Goal: Task Accomplishment & Management: Manage account settings

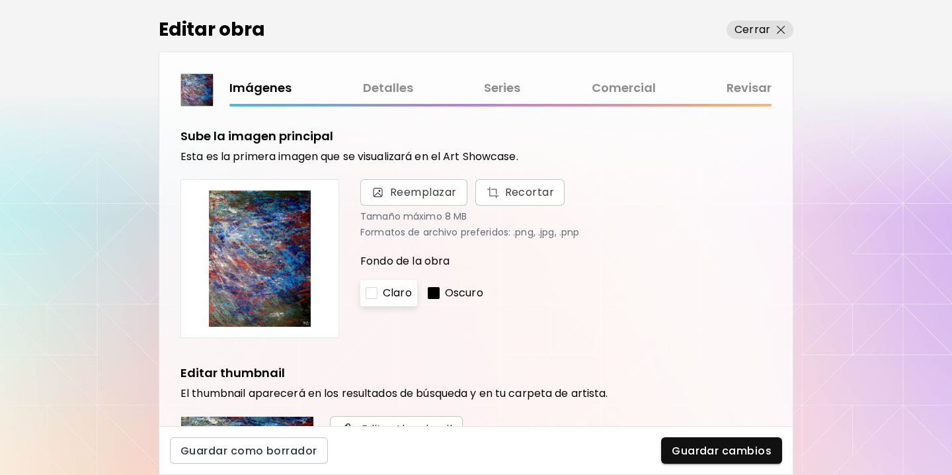
click at [494, 89] on link "Series" at bounding box center [502, 88] width 36 height 19
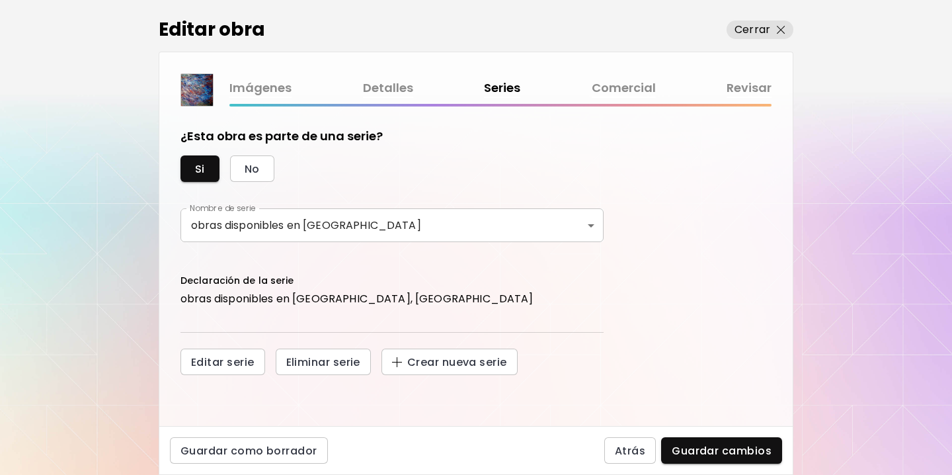
click at [608, 93] on link "Comercial" at bounding box center [624, 88] width 64 height 19
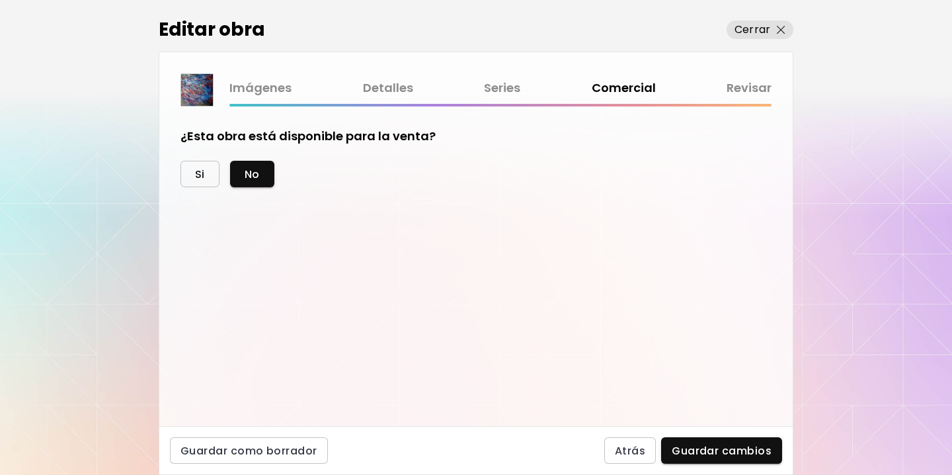
click at [198, 173] on span "Si" at bounding box center [200, 174] width 10 height 14
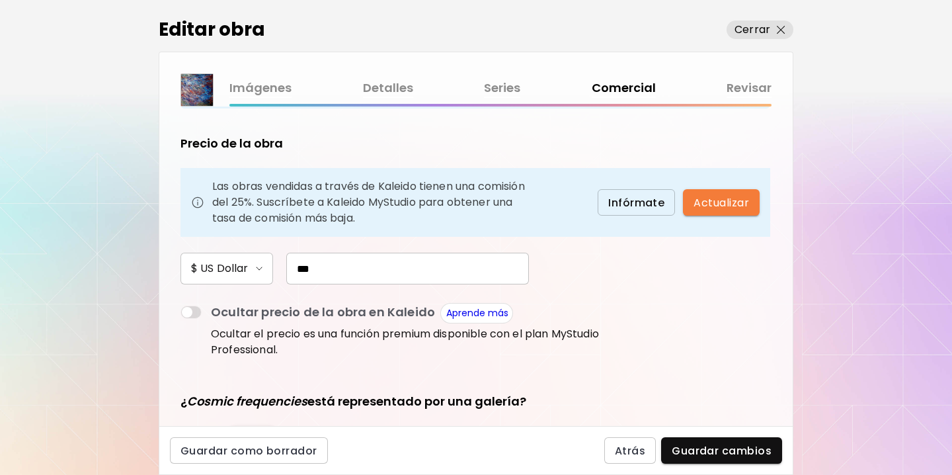
scroll to position [150, 0]
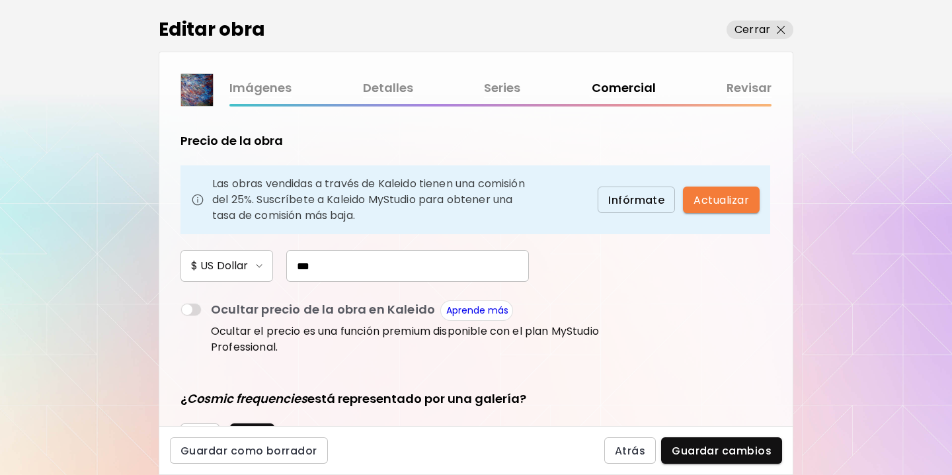
click at [296, 268] on input "***" at bounding box center [407, 266] width 243 height 32
type input "*"
click at [630, 263] on div "¿Esta obra está disponible para la venta? Si No Las obras de arte digitales no …" at bounding box center [475, 265] width 633 height 319
drag, startPoint x: 333, startPoint y: 267, endPoint x: 263, endPoint y: 266, distance: 70.1
click at [263, 266] on div "$ US Dollar ***" at bounding box center [391, 266] width 423 height 32
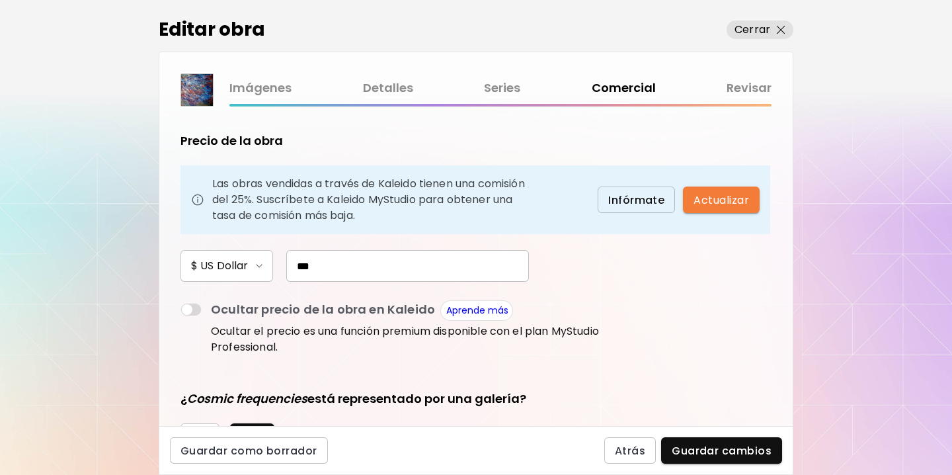
type input "***"
click at [659, 260] on div "¿Esta obra está disponible para la venta? Si No Las obras de arte digitales no …" at bounding box center [475, 265] width 633 height 319
click at [711, 453] on span "Guardar cambios" at bounding box center [722, 451] width 100 height 14
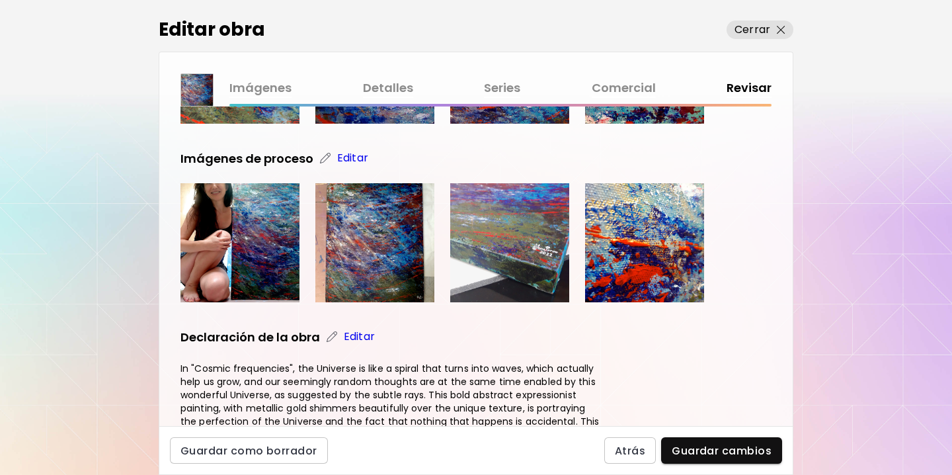
scroll to position [987, 0]
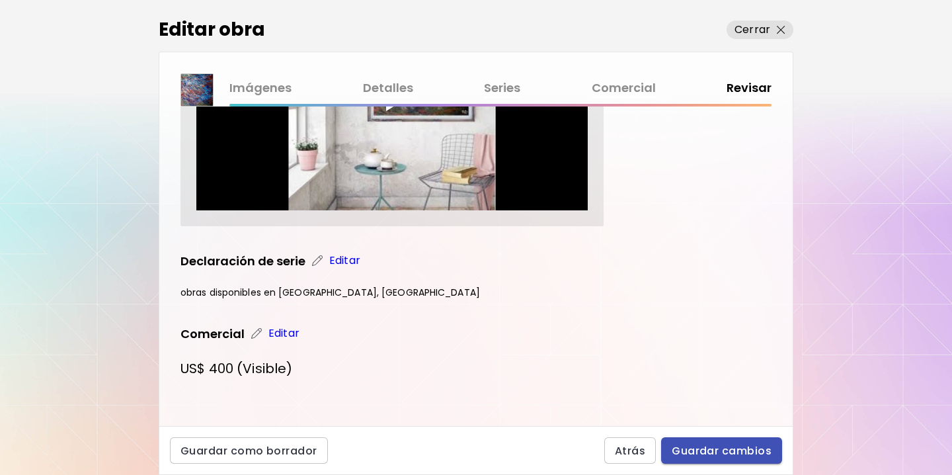
click at [693, 446] on span "Guardar cambios" at bounding box center [722, 451] width 100 height 14
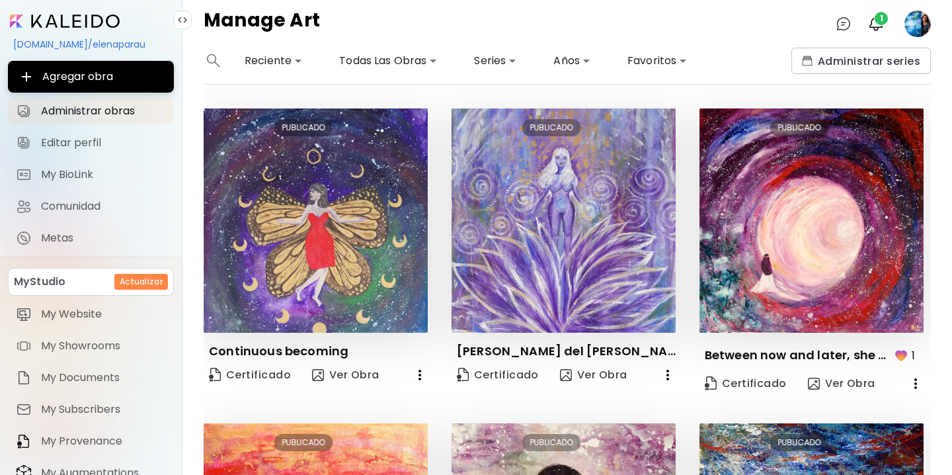
click at [80, 44] on div "kaleido.art/elenaparau" at bounding box center [91, 44] width 166 height 22
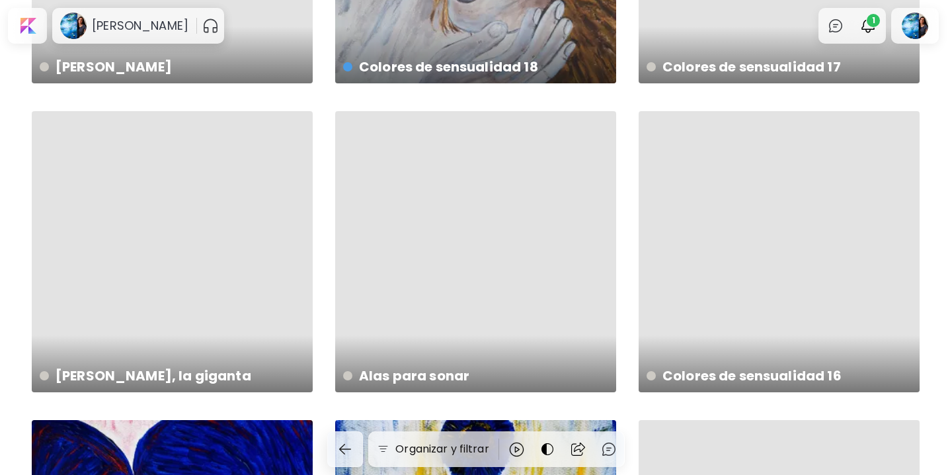
scroll to position [8574, 0]
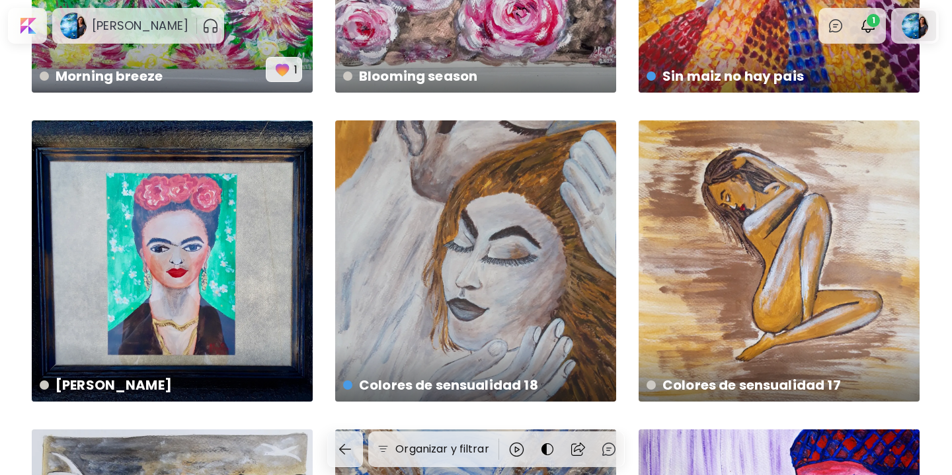
click at [913, 28] on div at bounding box center [915, 26] width 42 height 30
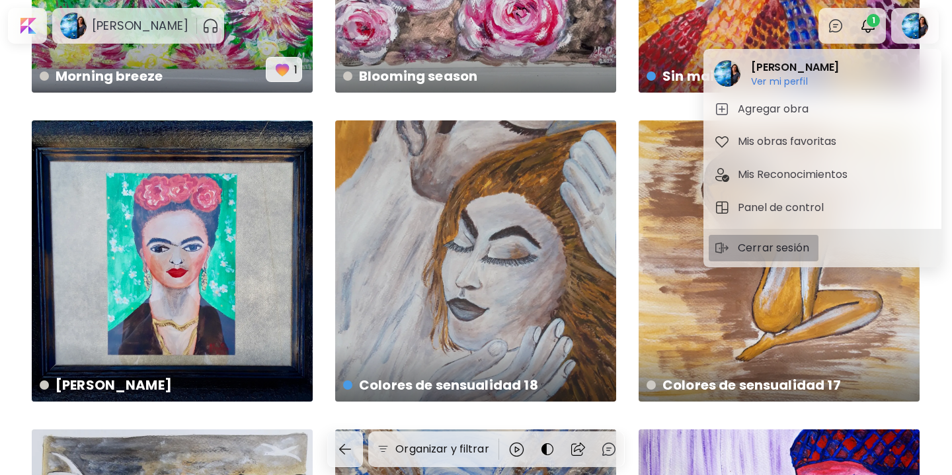
click at [761, 250] on p "Cerrar sesión" at bounding box center [775, 248] width 75 height 16
